Goal: Task Accomplishment & Management: Manage account settings

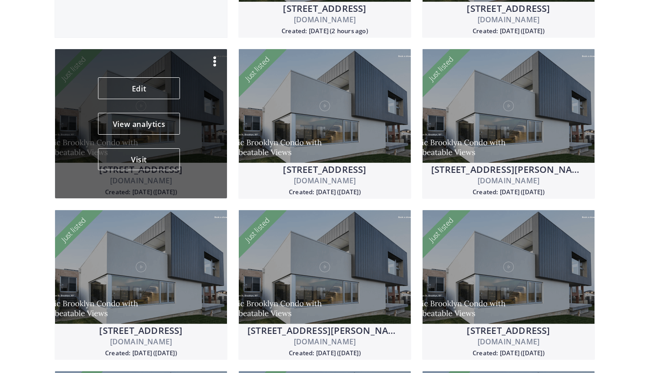
scroll to position [213, 0]
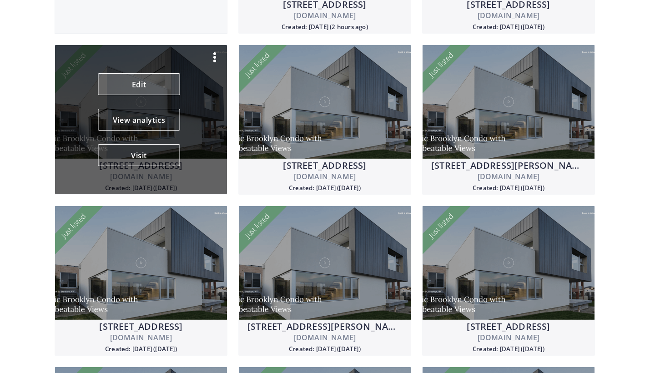
click at [165, 88] on link "Edit" at bounding box center [139, 84] width 82 height 22
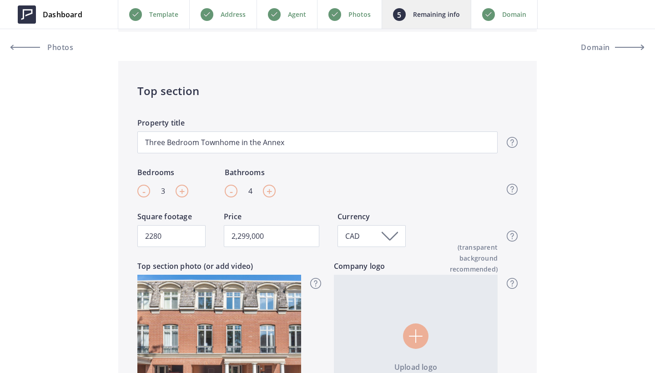
scroll to position [278, 0]
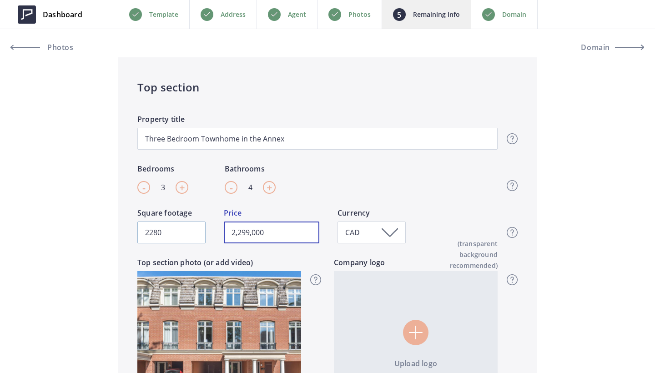
drag, startPoint x: 282, startPoint y: 235, endPoint x: 164, endPoint y: 234, distance: 117.9
click at [164, 234] on div "2280 Square footage 2,299,000 Price CAD Currency Top section - Square footage &…" at bounding box center [317, 233] width 361 height 50
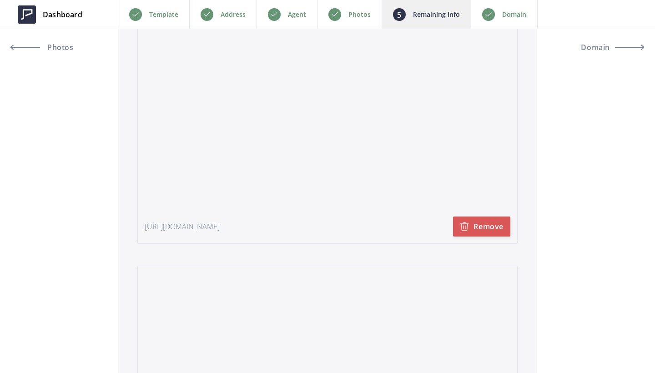
scroll to position [2097, 0]
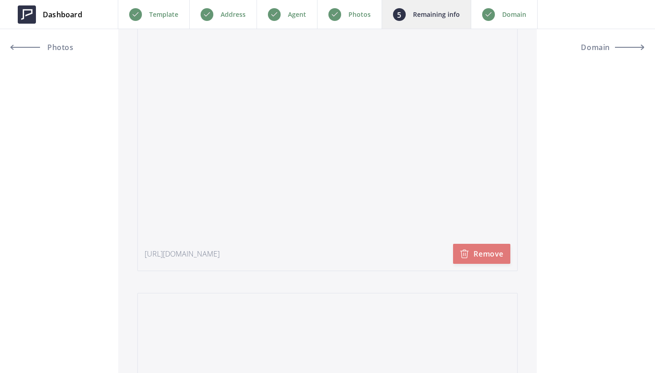
click at [491, 256] on button "Remove" at bounding box center [481, 254] width 57 height 20
type input "2,179,000"
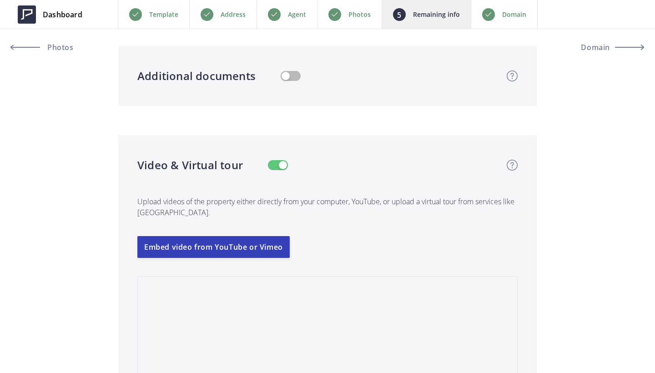
scroll to position [1894, 0]
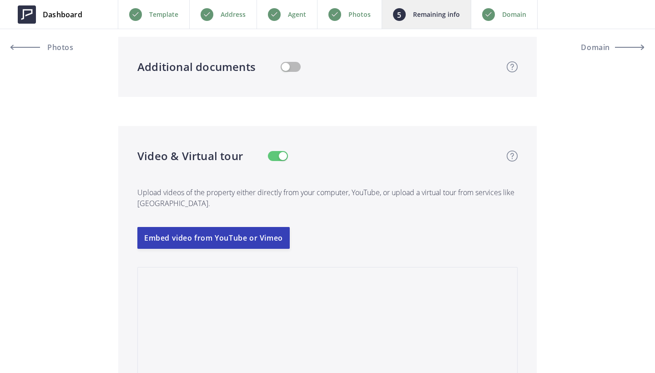
click at [215, 224] on p "Upload videos of the property either directly from your computer, YouTube, or u…" at bounding box center [327, 195] width 381 height 63
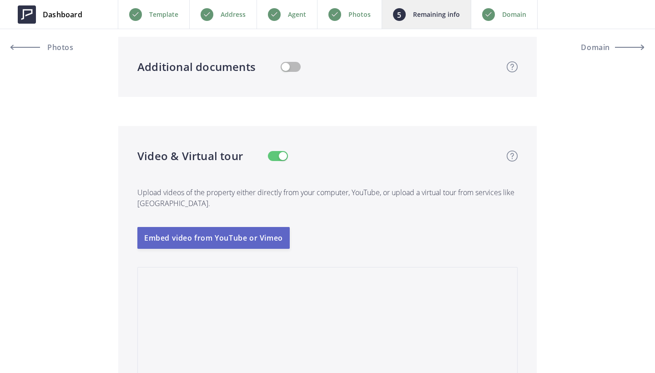
click at [216, 235] on button "Embed video from YouTube or Vimeo" at bounding box center [213, 238] width 152 height 22
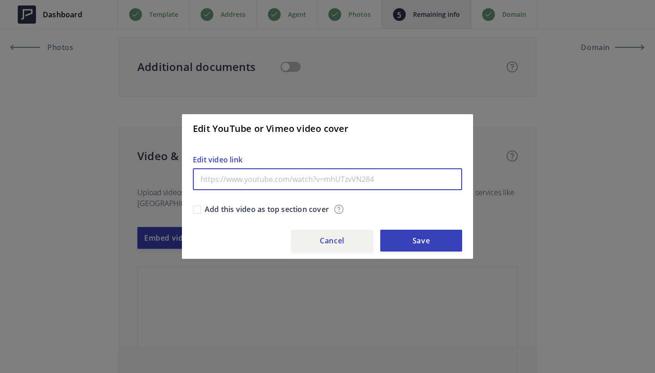
click at [269, 172] on input "text" at bounding box center [327, 179] width 269 height 22
paste input "https://www.youtube.com/watch?time_continue=1&v=JtRuGIqordA&embeds_referring_eu…"
type input "https://www.youtube.com/watch?time_continue=1&v=JtRuGIqordA&embeds_referring_eu…"
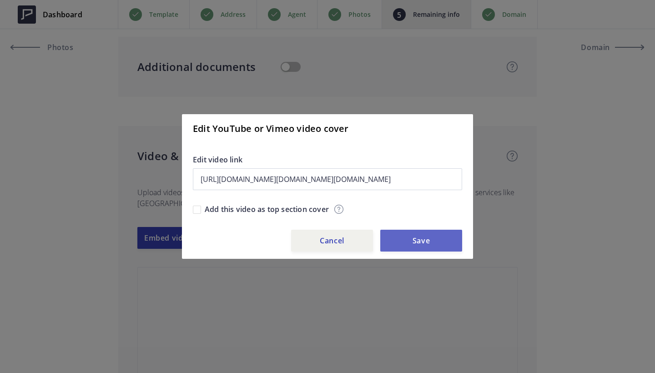
click at [419, 244] on button "Save" at bounding box center [422, 241] width 82 height 22
type input "2,179,000"
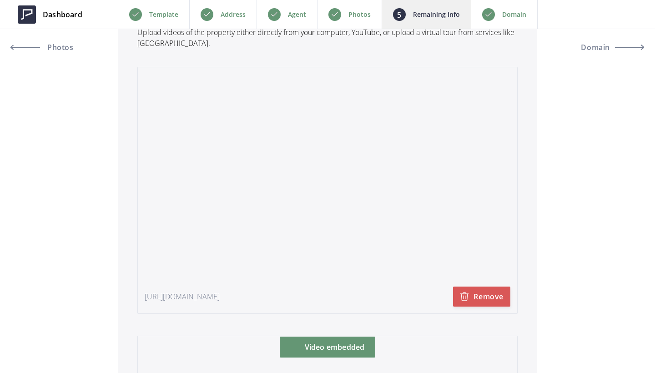
scroll to position [3126, 0]
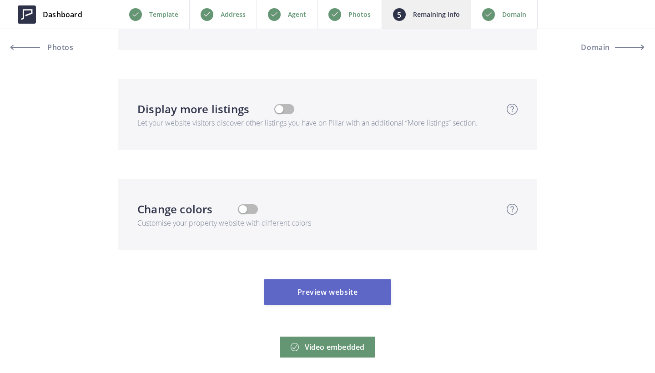
click at [345, 293] on button "Preview website" at bounding box center [327, 291] width 127 height 25
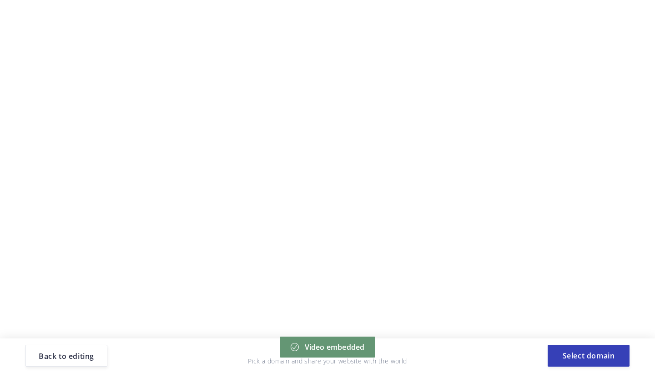
scroll to position [0, 0]
click at [600, 354] on button "Select domain" at bounding box center [589, 356] width 82 height 22
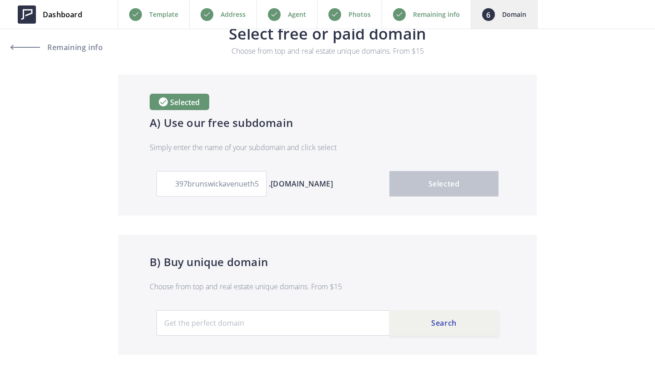
scroll to position [25, 0]
